Goal: Find specific page/section: Find specific page/section

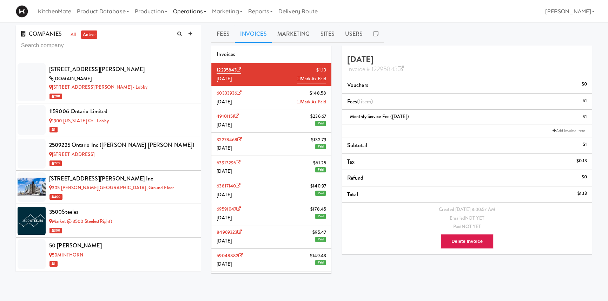
scroll to position [4609, 0]
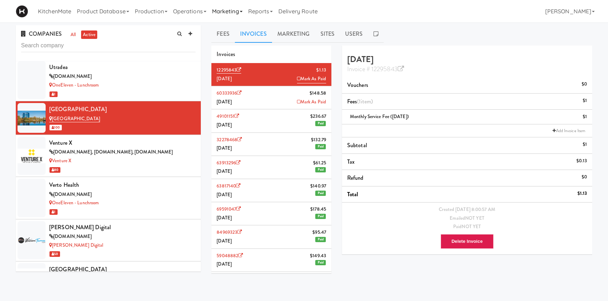
click at [233, 11] on link "Marketing" at bounding box center [227, 11] width 36 height 22
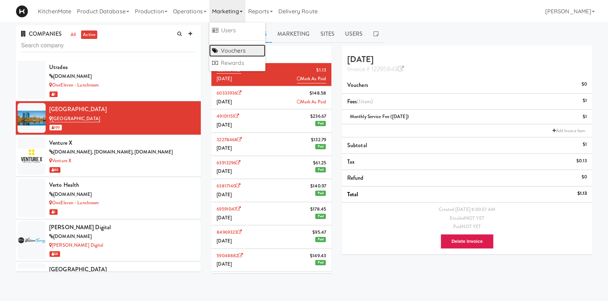
click at [235, 49] on link "Vouchers" at bounding box center [237, 51] width 56 height 13
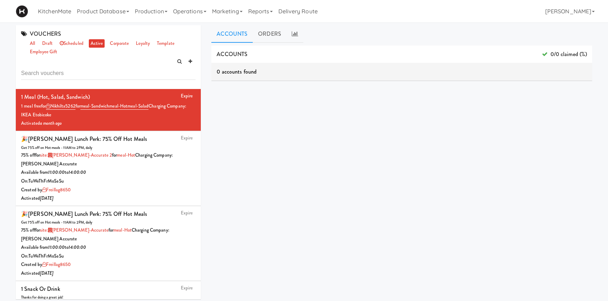
click at [137, 74] on input "text" at bounding box center [108, 73] width 174 height 13
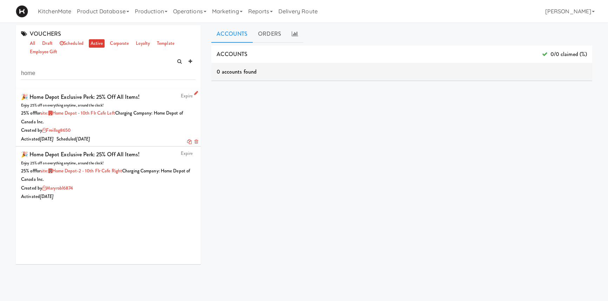
type input "home"
click at [118, 99] on div "🎉 Home Depot Exclusive Perk: 25% off all items!" at bounding box center [80, 97] width 119 height 11
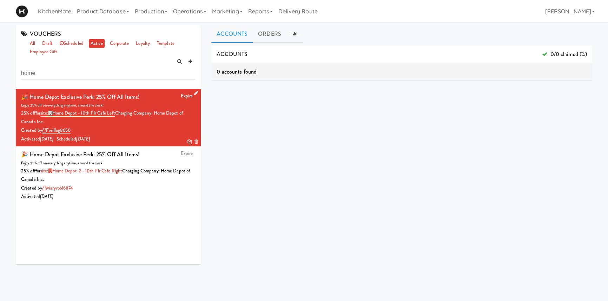
click at [110, 94] on div "🎉 Home Depot Exclusive Perk: 25% off all items!" at bounding box center [80, 97] width 119 height 11
click at [126, 118] on div "25% off for site: Home Depot - 10th Flr Cafe Left Charging Company: Home Depot …" at bounding box center [108, 117] width 174 height 17
click at [194, 93] on icon at bounding box center [196, 93] width 4 height 5
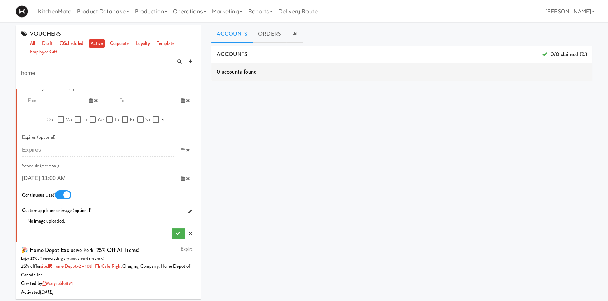
scroll to position [22, 0]
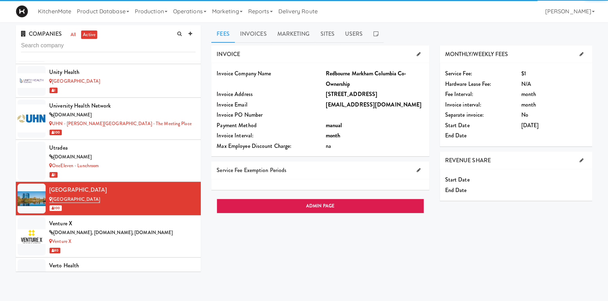
scroll to position [4609, 0]
